Goal: Task Accomplishment & Management: Manage account settings

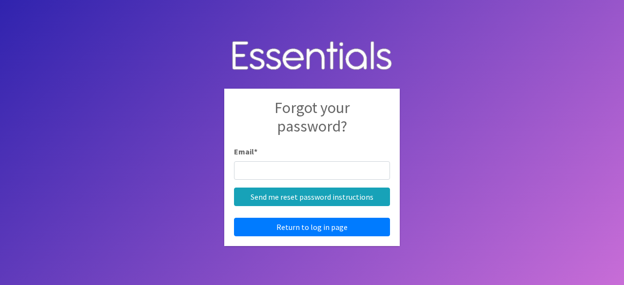
click at [262, 174] on input "Email *" at bounding box center [312, 170] width 156 height 19
type input "yamoni@jaxdiaperbank.org"
click at [234, 188] on input "Send me reset password instructions" at bounding box center [312, 197] width 156 height 19
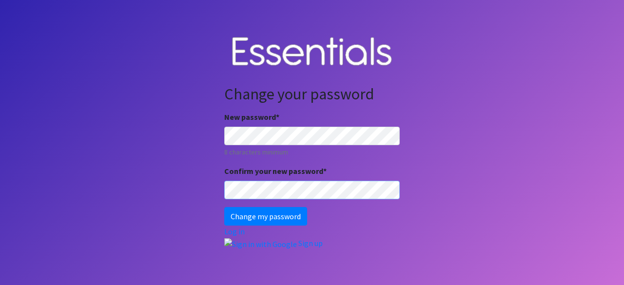
click at [224, 207] on input "Change my password" at bounding box center [265, 216] width 83 height 19
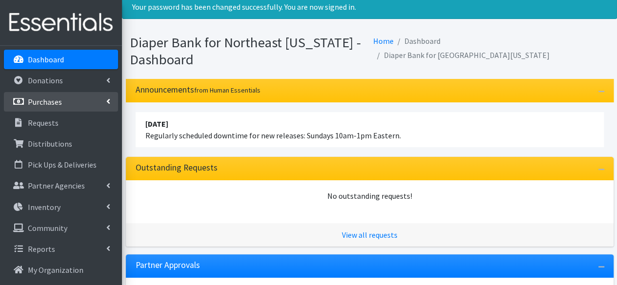
scroll to position [49, 0]
